Goal: Task Accomplishment & Management: Use online tool/utility

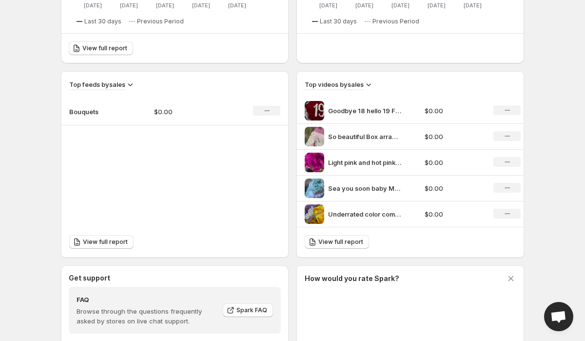
scroll to position [292, 0]
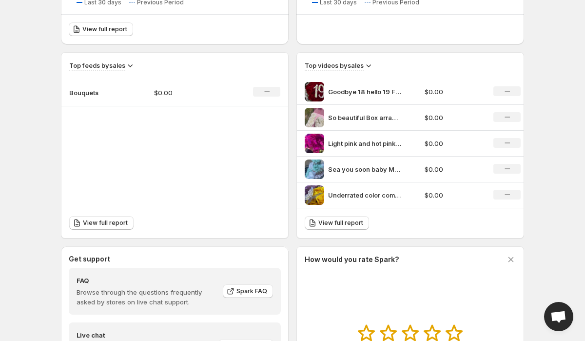
click at [371, 65] on icon at bounding box center [369, 65] width 10 height 10
click at [429, 82] on td "$0.00" at bounding box center [453, 92] width 63 height 26
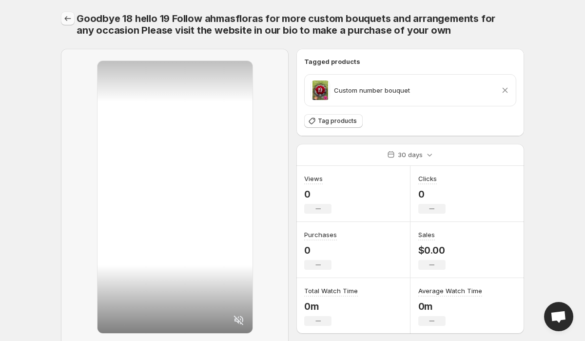
click at [66, 19] on icon "Settings" at bounding box center [68, 19] width 10 height 10
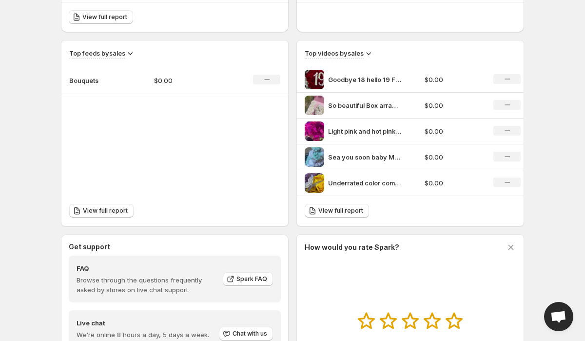
scroll to position [299, 0]
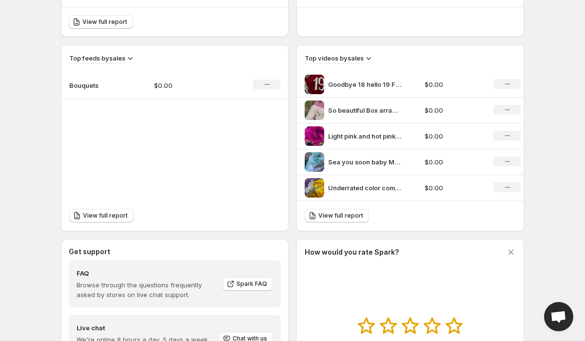
click at [368, 58] on icon at bounding box center [369, 58] width 5 height 3
click at [380, 206] on div "View full report" at bounding box center [410, 216] width 227 height 30
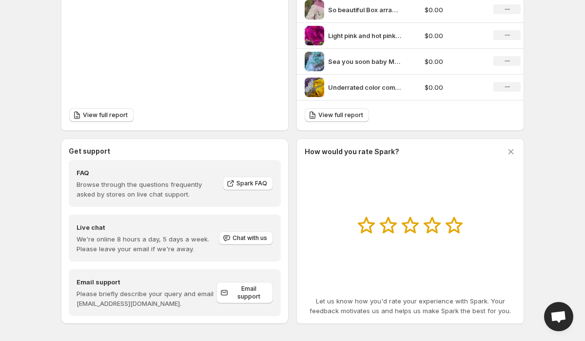
scroll to position [407, 0]
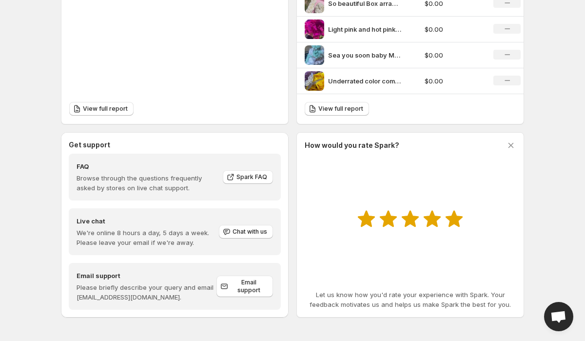
click at [451, 226] on icon at bounding box center [454, 218] width 18 height 17
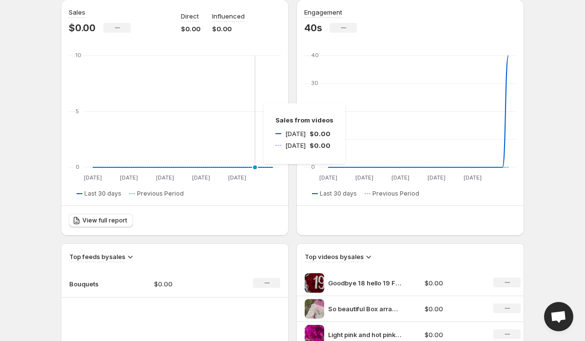
scroll to position [111, 0]
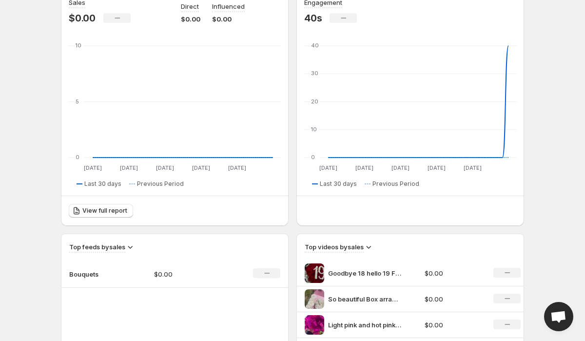
click at [88, 277] on p "Bouquets" at bounding box center [93, 274] width 49 height 10
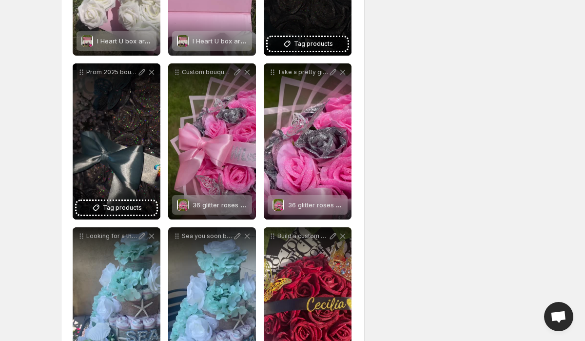
scroll to position [841, 0]
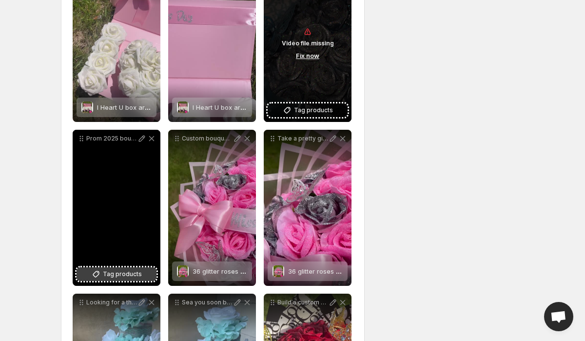
click at [122, 272] on span "Tag products" at bounding box center [122, 274] width 39 height 10
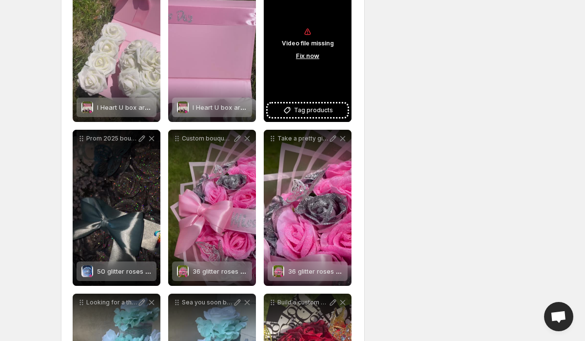
click at [305, 56] on button "Fix now" at bounding box center [307, 55] width 29 height 11
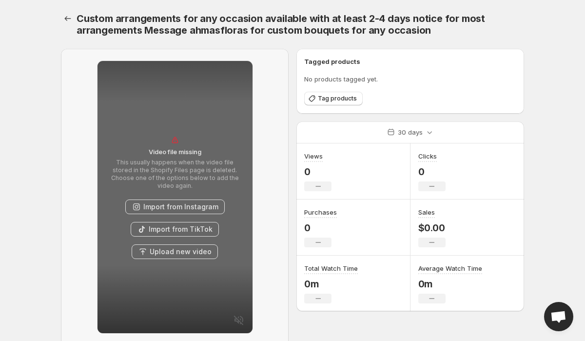
click at [186, 201] on button "Import from Instagram" at bounding box center [174, 206] width 99 height 15
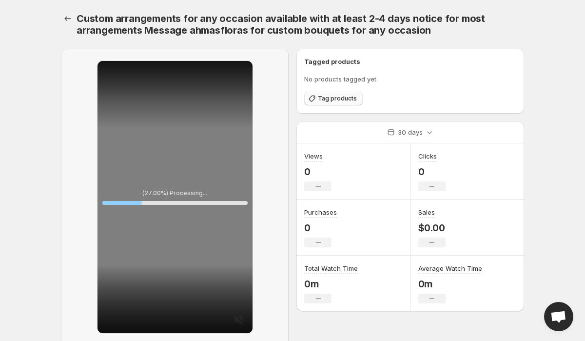
click at [328, 101] on span "Tag products" at bounding box center [337, 99] width 39 height 8
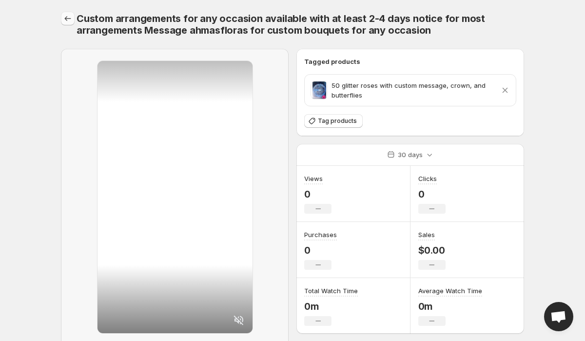
click at [71, 20] on icon "Settings" at bounding box center [68, 19] width 10 height 10
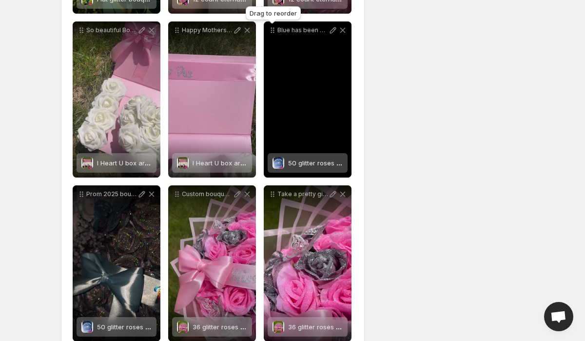
scroll to position [766, 0]
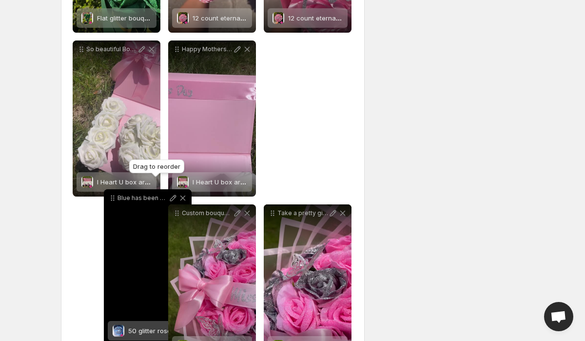
drag, startPoint x: 273, startPoint y: 33, endPoint x: 113, endPoint y: 201, distance: 231.8
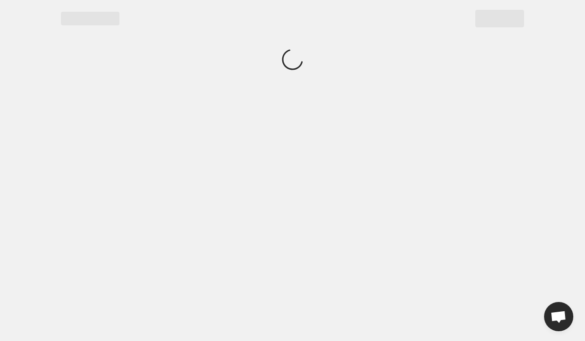
scroll to position [0, 0]
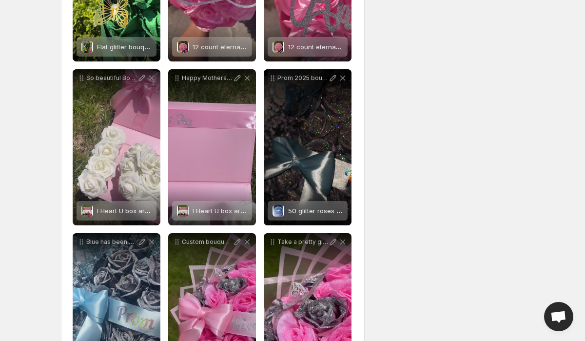
scroll to position [747, 0]
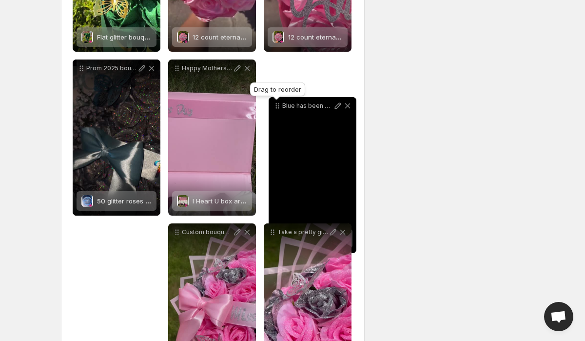
drag, startPoint x: 84, startPoint y: 232, endPoint x: 279, endPoint y: 105, distance: 233.3
click at [280, 105] on icon at bounding box center [278, 106] width 10 height 10
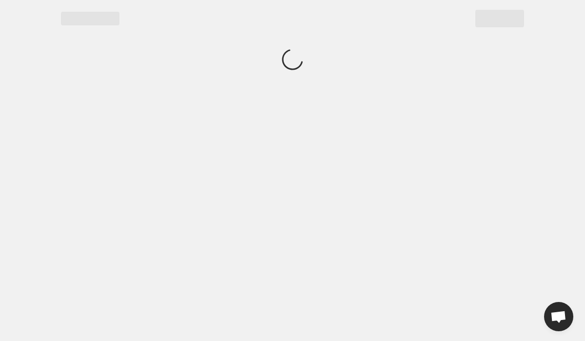
scroll to position [0, 0]
